Goal: Information Seeking & Learning: Learn about a topic

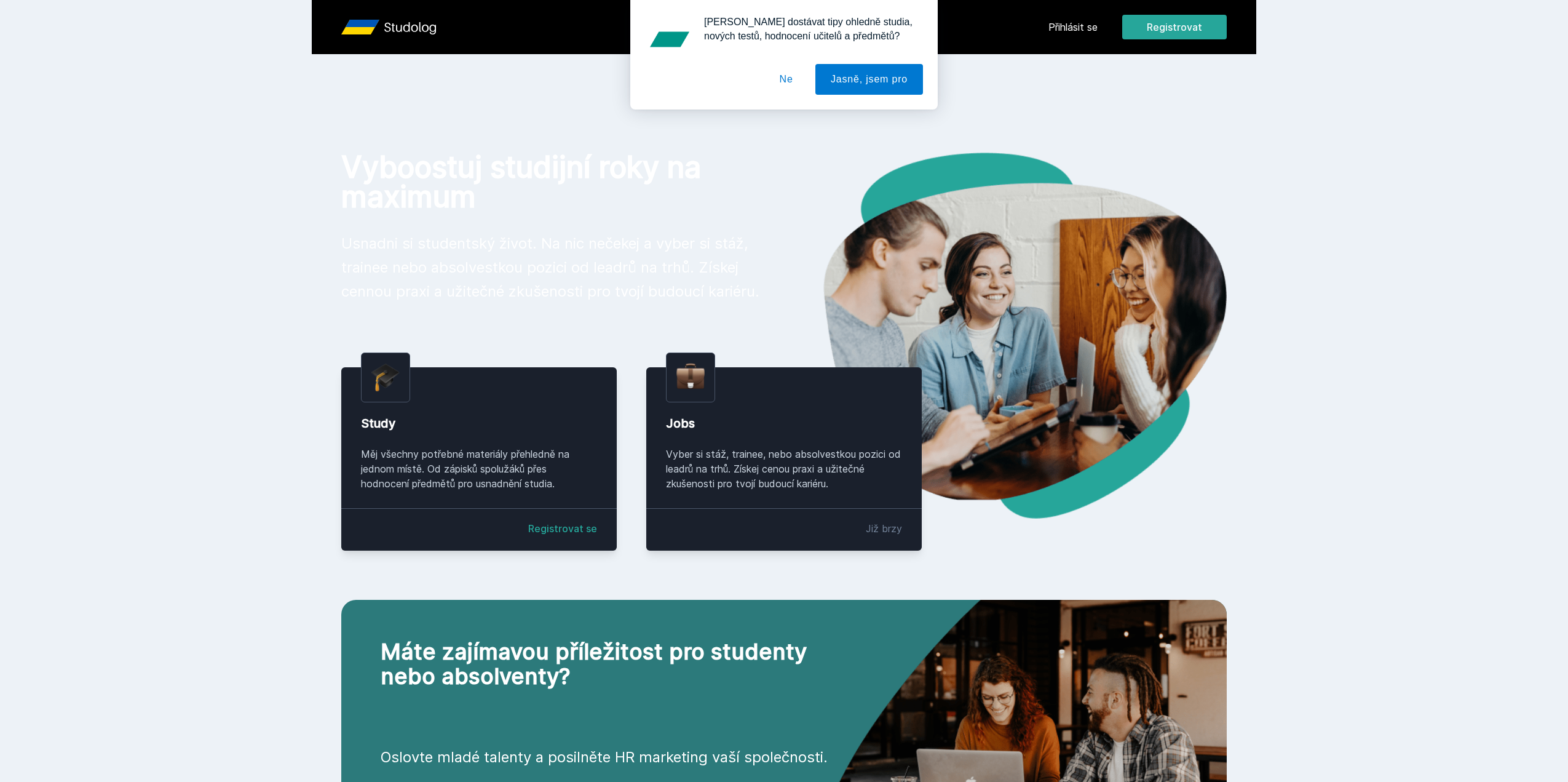
click at [1075, 23] on div "Chceš dostávat tipy ohledně studia, nových testů, hodnocení učitelů a předmětů?…" at bounding box center [784, 54] width 1568 height 109
click at [864, 79] on button "Jasně, jsem pro" at bounding box center [869, 79] width 107 height 30
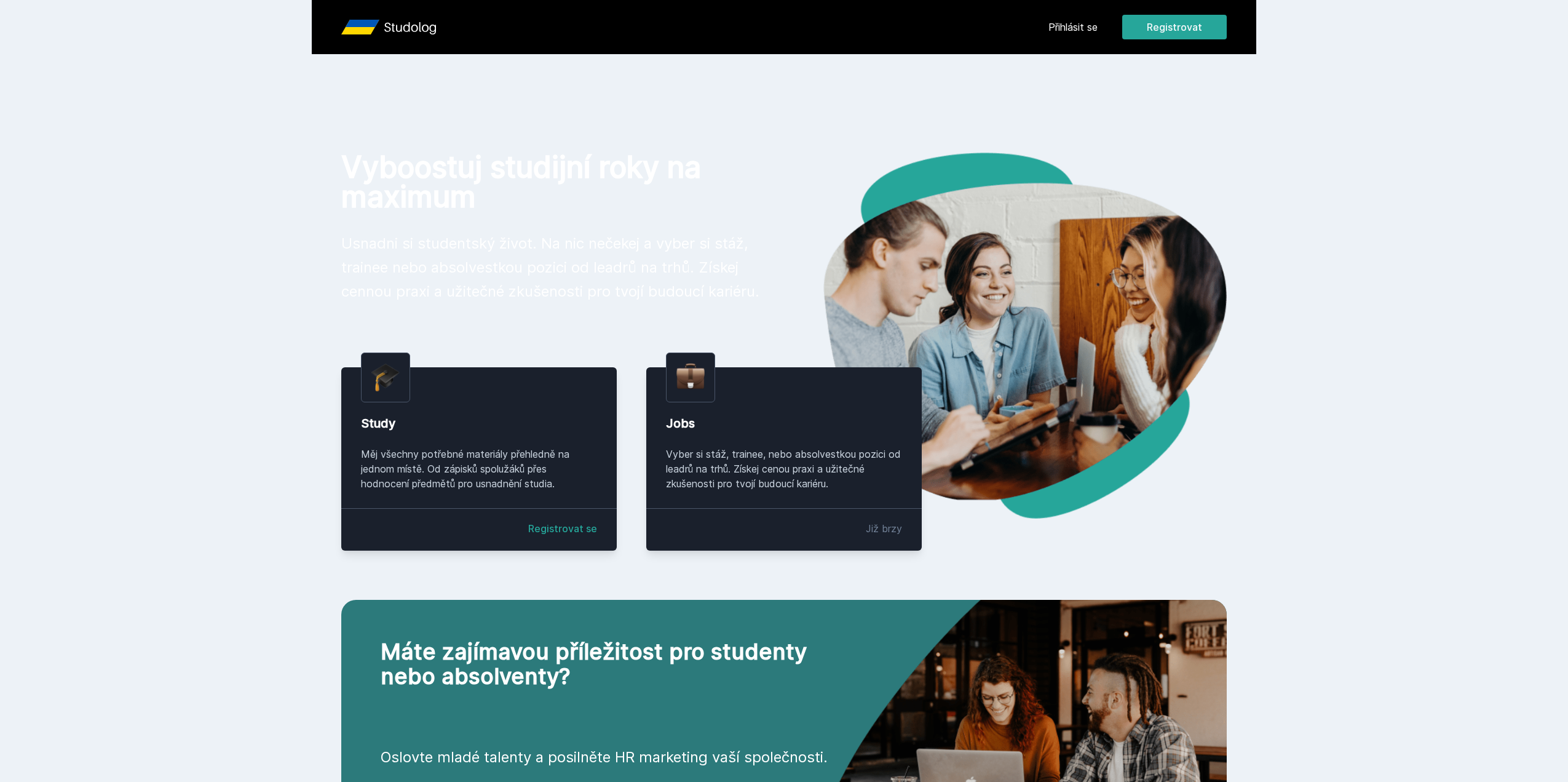
click at [1091, 31] on link "Přihlásit se" at bounding box center [1073, 27] width 50 height 15
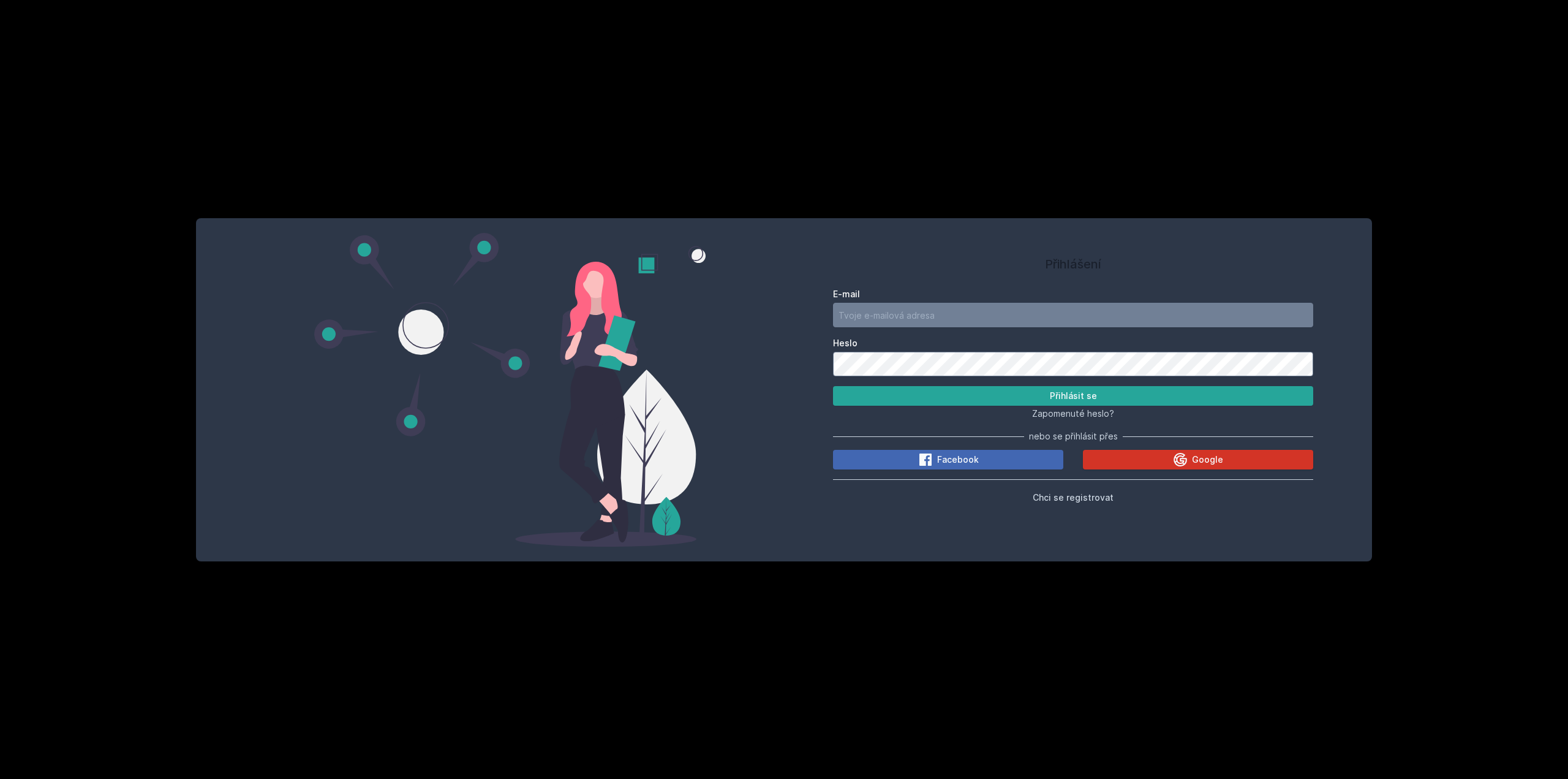
click at [1176, 459] on icon at bounding box center [1180, 460] width 14 height 14
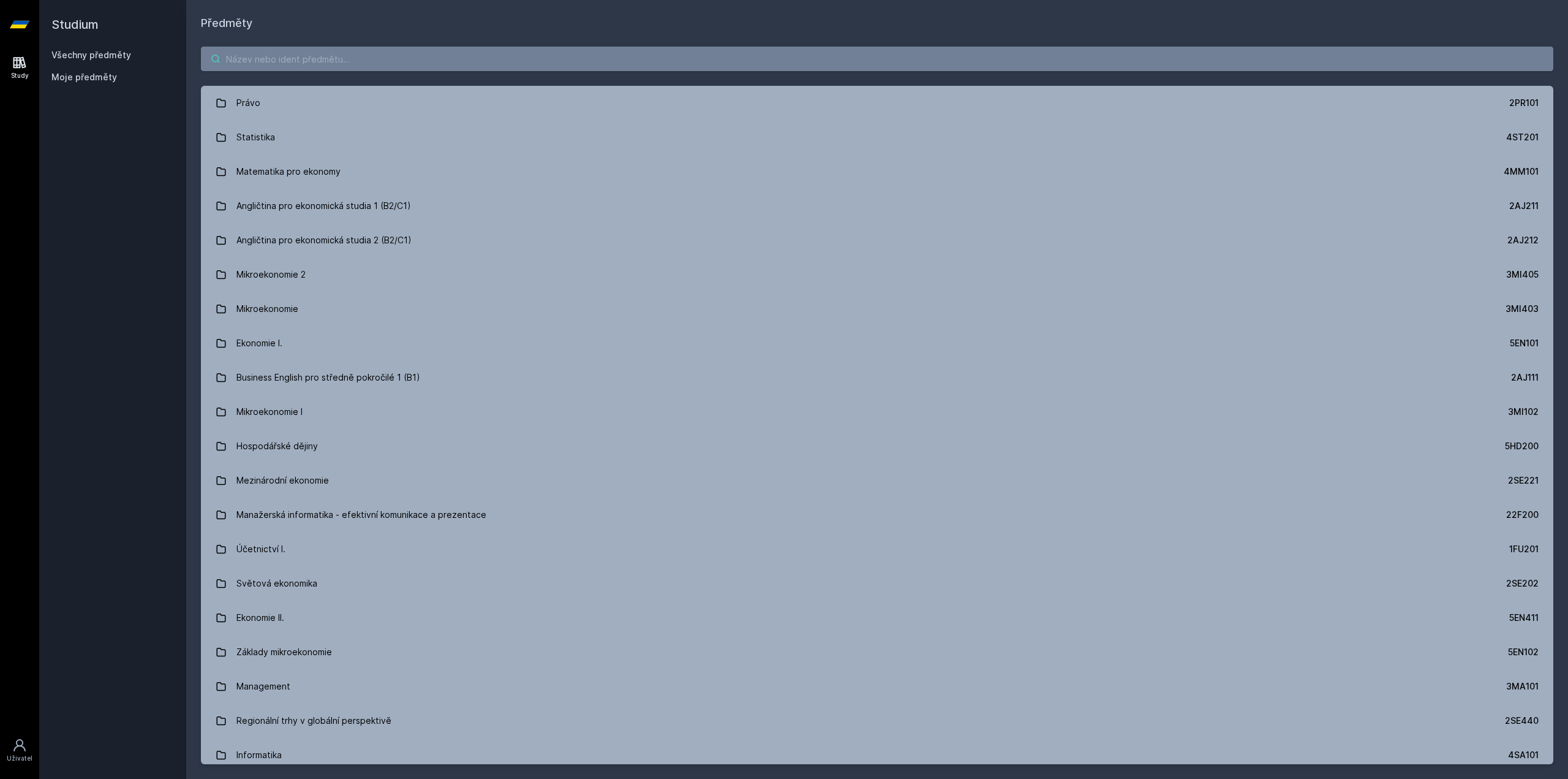
click at [348, 69] on input "search" at bounding box center [877, 59] width 1352 height 25
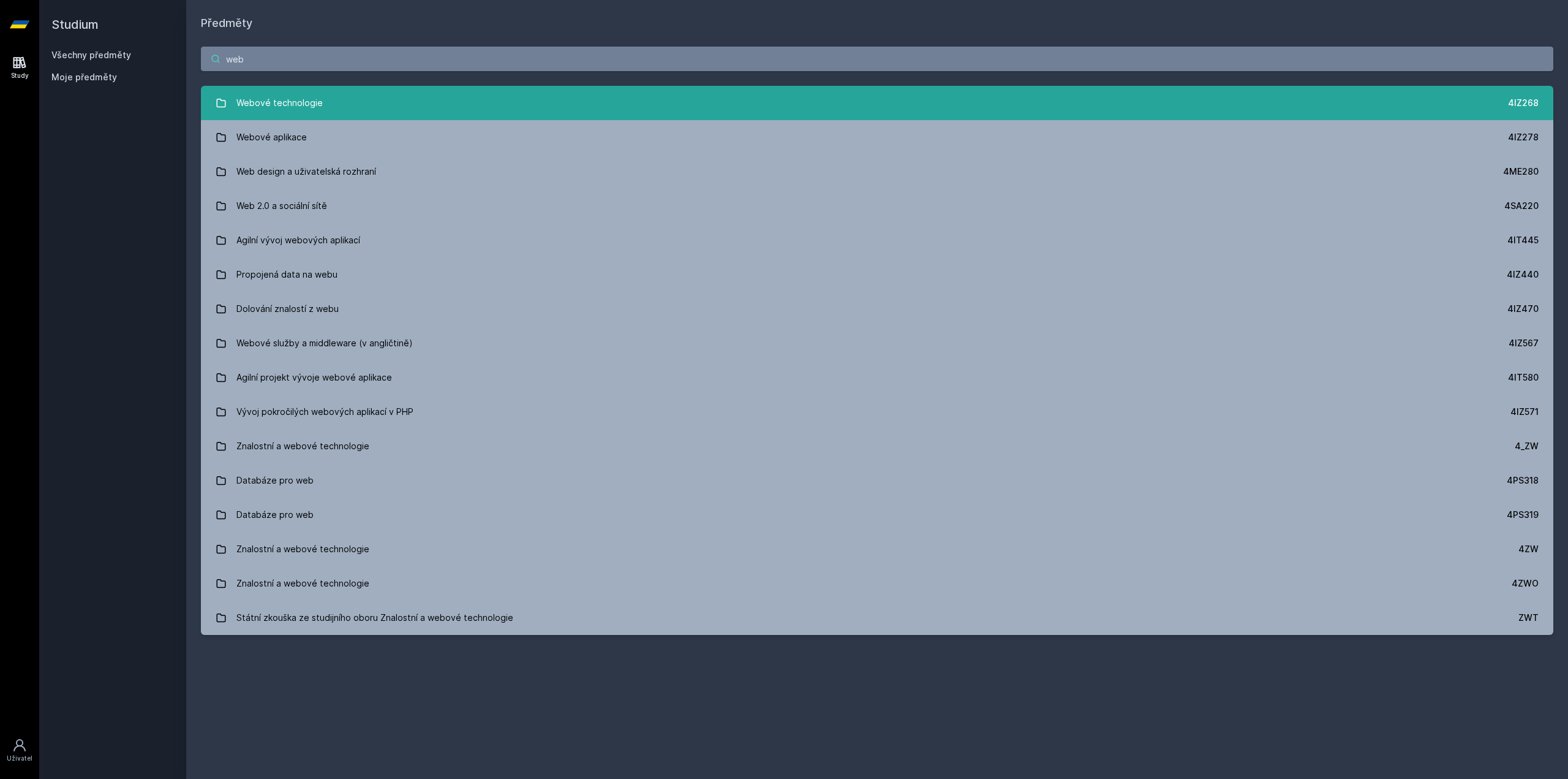
type input "web"
click at [348, 98] on link "Webové technologie 4IZ268" at bounding box center [877, 103] width 1352 height 34
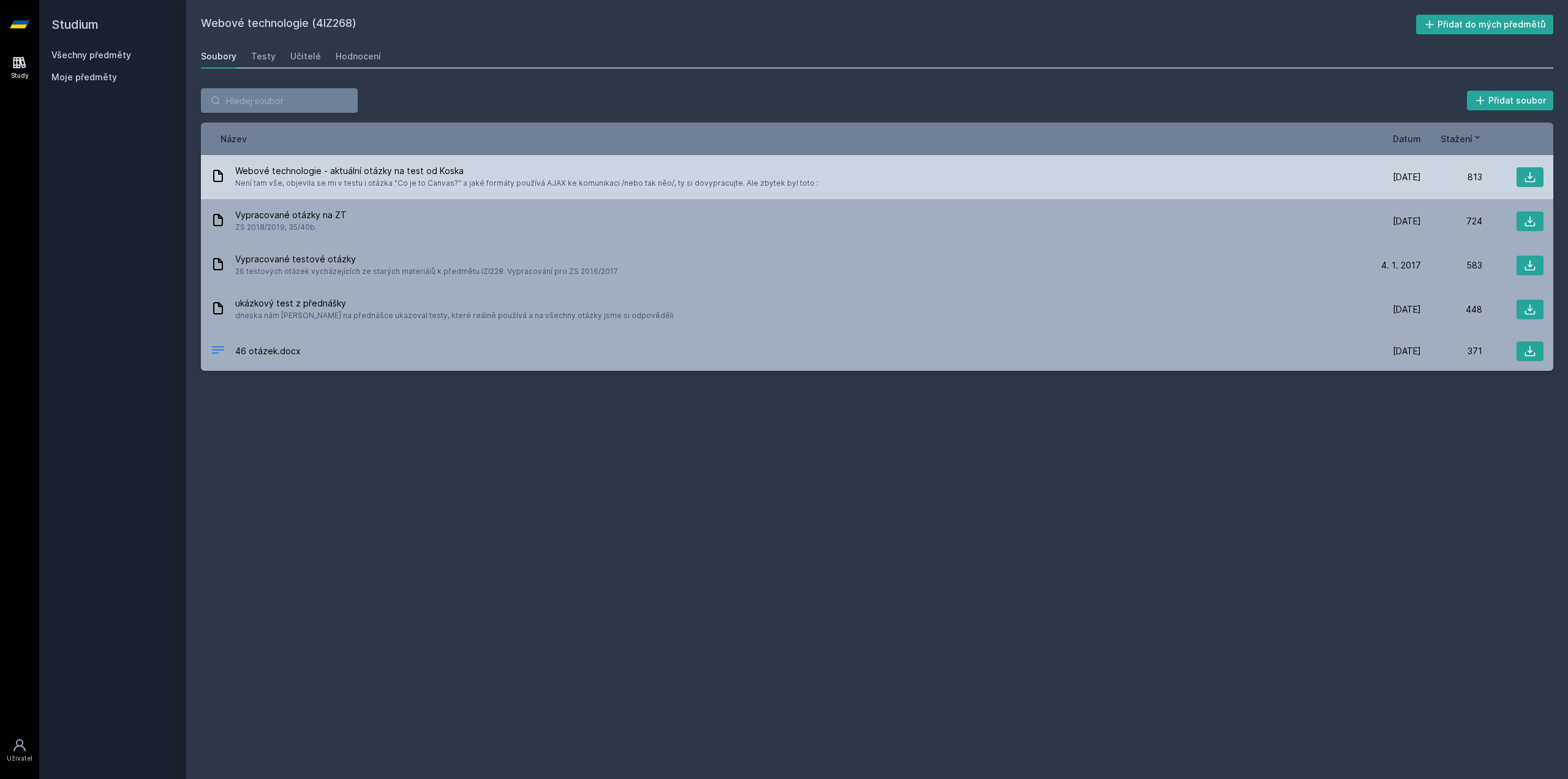
drag, startPoint x: 338, startPoint y: 187, endPoint x: 814, endPoint y: 188, distance: 476.0
click at [814, 188] on div "Webové technologie - aktuální otázky na test od Koska Není tam vše, objevila se…" at bounding box center [785, 177] width 1149 height 25
click at [1531, 180] on icon at bounding box center [1530, 177] width 12 height 12
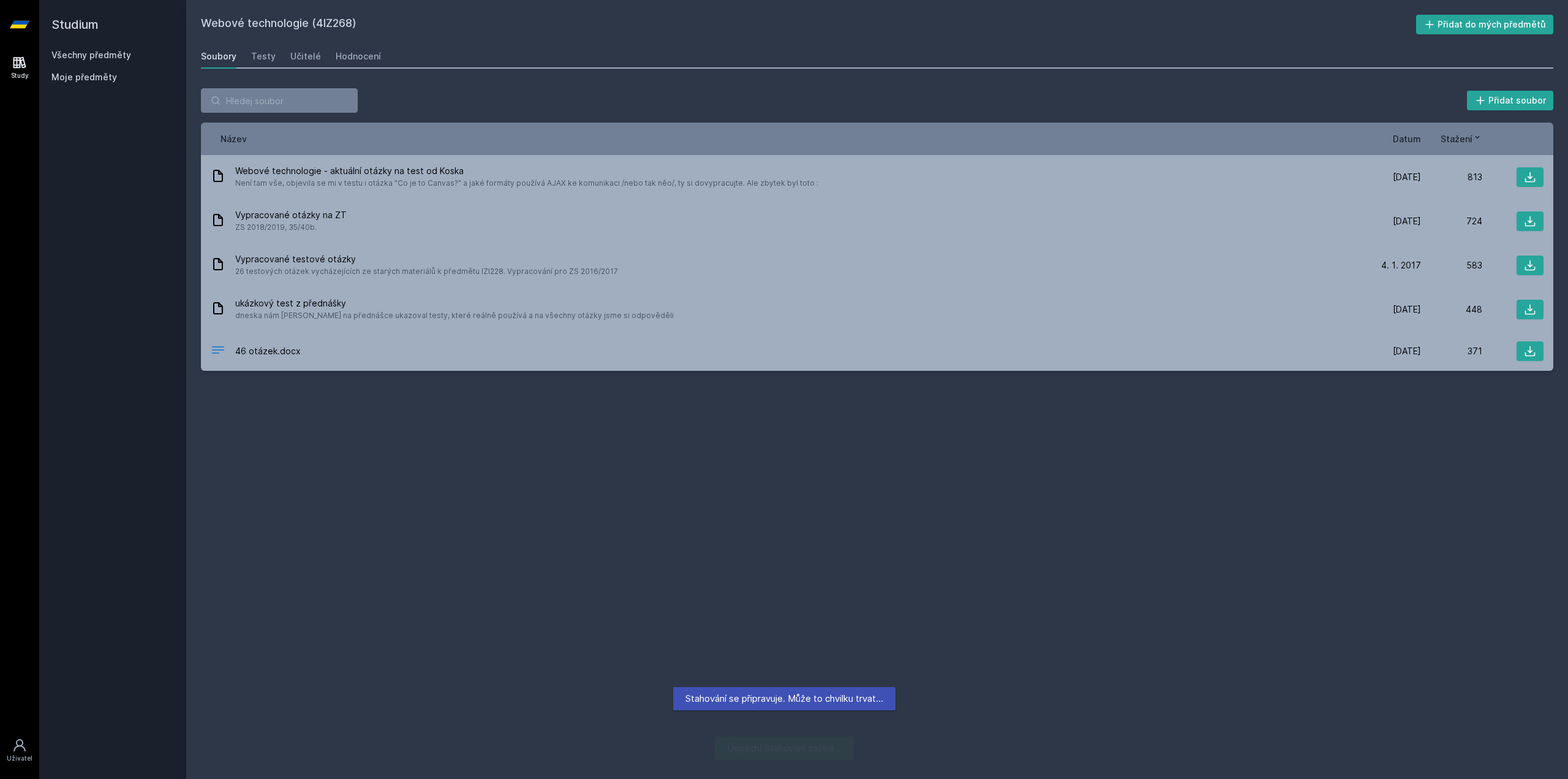
click at [769, 514] on div "Webové technologie (4IZ268) Přidat do mých předmětů [GEOGRAPHIC_DATA] Testy Uči…" at bounding box center [877, 389] width 1352 height 750
